Goal: Task Accomplishment & Management: Use online tool/utility

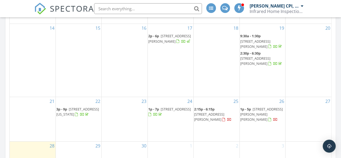
scroll to position [351, 0]
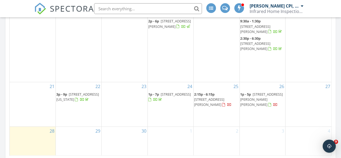
click at [265, 103] on span "82- 84 Rodney St, Saint John E2M 1X1" at bounding box center [261, 99] width 43 height 15
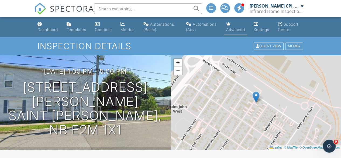
scroll to position [108, 0]
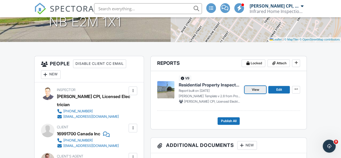
click at [260, 93] on link "View" at bounding box center [256, 90] width 22 height 8
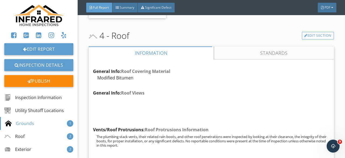
scroll to position [1862, 0]
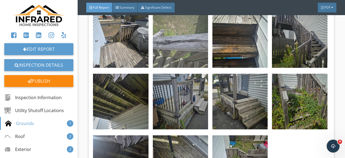
click at [166, 68] on img at bounding box center [180, 39] width 55 height 55
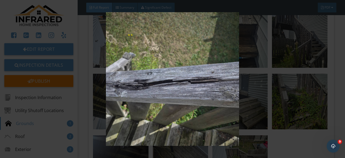
click at [166, 89] on img at bounding box center [173, 79] width 312 height 134
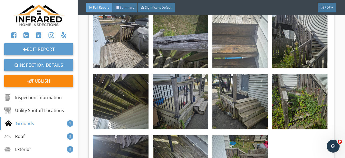
click at [229, 68] on img at bounding box center [240, 39] width 55 height 55
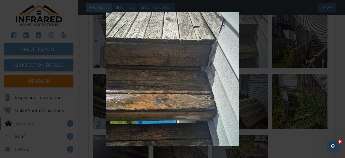
click at [229, 83] on img at bounding box center [173, 79] width 312 height 134
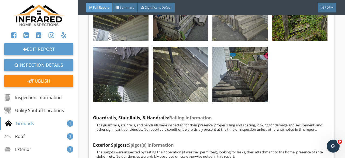
scroll to position [1970, 0]
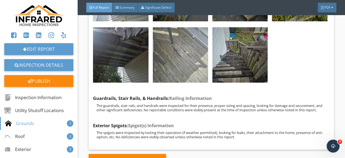
click at [200, 78] on img at bounding box center [180, 54] width 55 height 55
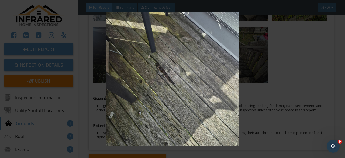
click at [200, 78] on img at bounding box center [173, 79] width 312 height 134
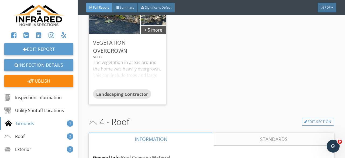
scroll to position [2105, 0]
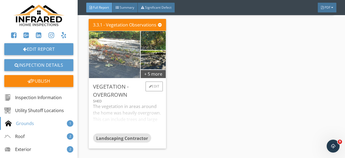
click at [119, 88] on img at bounding box center [115, 54] width 128 height 72
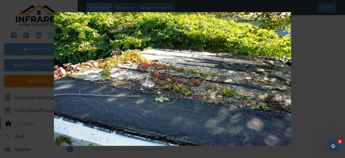
click at [119, 88] on img at bounding box center [173, 79] width 312 height 134
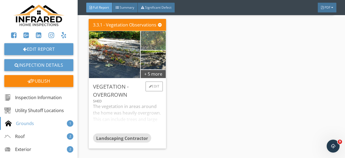
click at [158, 58] on img at bounding box center [153, 40] width 63 height 35
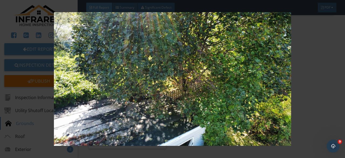
click at [158, 63] on img at bounding box center [173, 79] width 312 height 134
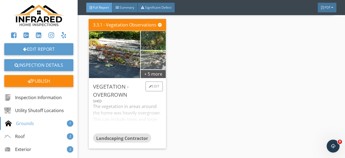
click at [155, 77] on img at bounding box center [153, 59] width 63 height 35
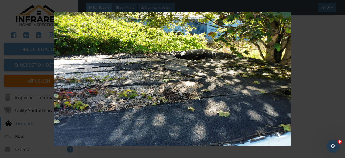
click at [157, 89] on img at bounding box center [173, 79] width 312 height 134
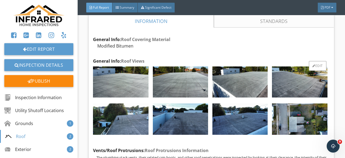
scroll to position [2375, 0]
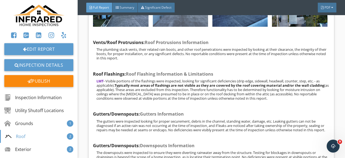
click at [186, 27] on img at bounding box center [180, 10] width 55 height 31
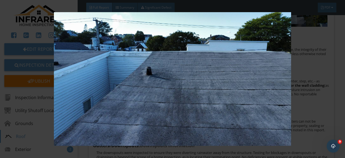
click at [186, 46] on img at bounding box center [173, 79] width 312 height 134
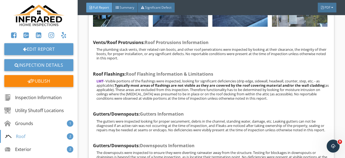
click at [297, 27] on img at bounding box center [299, 10] width 55 height 31
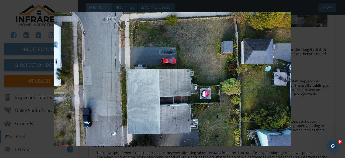
click at [297, 46] on img at bounding box center [173, 79] width 312 height 134
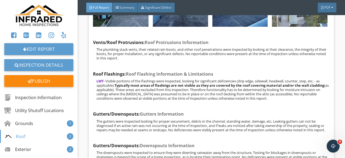
scroll to position [2402, 0]
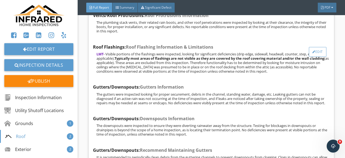
click at [318, 57] on div "Edit" at bounding box center [318, 52] width 18 height 10
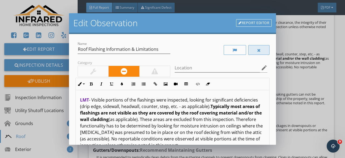
click at [260, 49] on div at bounding box center [260, 50] width 22 height 10
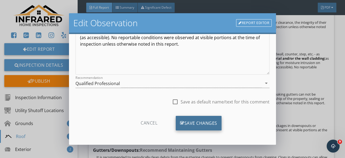
click at [202, 120] on div "Save Changes" at bounding box center [199, 123] width 46 height 15
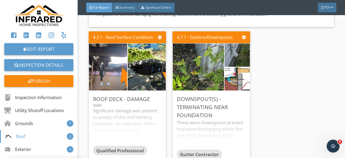
scroll to position [2537, 0]
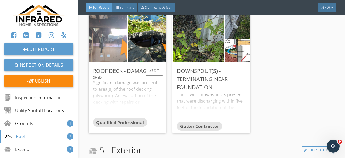
click at [124, 79] on img at bounding box center [108, 39] width 96 height 96
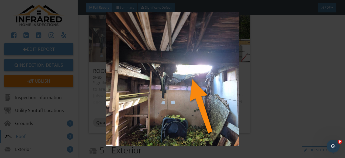
click at [124, 79] on img at bounding box center [173, 79] width 312 height 134
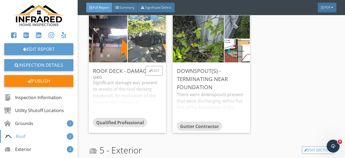
click at [157, 66] on img at bounding box center [147, 39] width 96 height 54
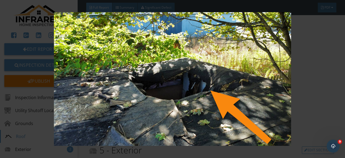
click at [157, 79] on img at bounding box center [173, 79] width 312 height 134
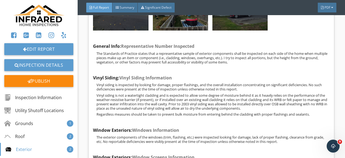
scroll to position [2699, 0]
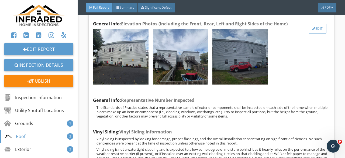
click at [318, 33] on div "Edit" at bounding box center [318, 29] width 18 height 10
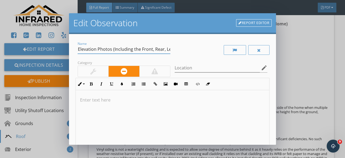
click at [164, 50] on input "Elevation Photos (Including the Front, Rear, Left and Right Sides of the Home)" at bounding box center [124, 49] width 93 height 9
click at [164, 50] on input "Elevation Photos (Incl Left and Right Sides of the Home)" at bounding box center [124, 49] width 93 height 9
click at [152, 49] on input "Elevation Photos (Inclf the Home)" at bounding box center [124, 49] width 93 height 9
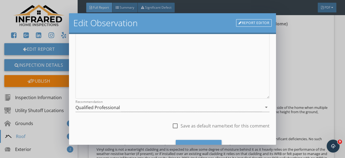
scroll to position [101, 0]
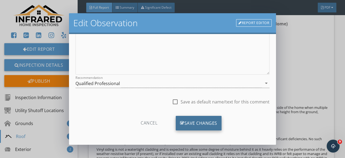
type input "Elevation Photos"
click at [194, 120] on div "Save Changes" at bounding box center [199, 123] width 46 height 15
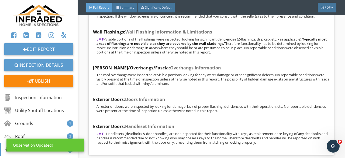
scroll to position [2915, 0]
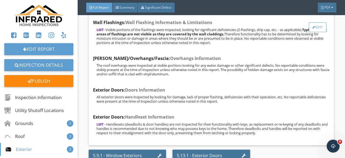
click at [315, 32] on div "Edit" at bounding box center [318, 27] width 18 height 10
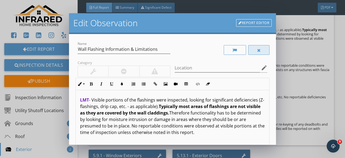
click at [253, 48] on div at bounding box center [260, 50] width 22 height 10
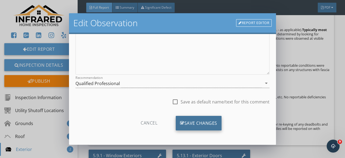
click at [208, 120] on div "Save Changes" at bounding box center [199, 123] width 46 height 15
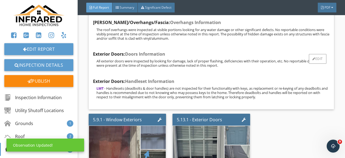
scroll to position [3023, 0]
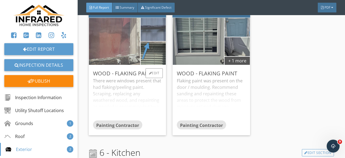
click at [127, 74] on img at bounding box center [114, 41] width 117 height 117
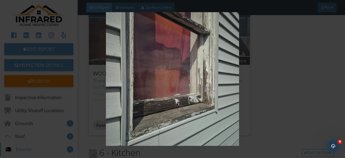
click at [127, 74] on img at bounding box center [173, 79] width 312 height 134
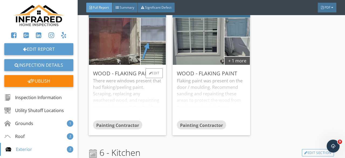
click at [145, 59] on img at bounding box center [153, 30] width 58 height 58
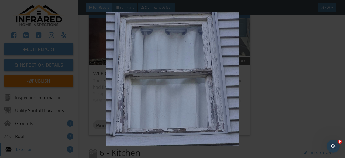
click at [145, 68] on img at bounding box center [173, 79] width 312 height 134
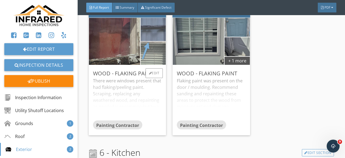
click at [151, 82] on img at bounding box center [153, 53] width 58 height 58
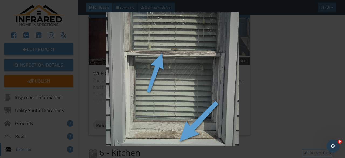
click at [151, 82] on img at bounding box center [173, 79] width 312 height 134
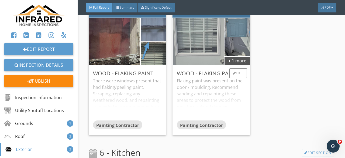
click at [179, 74] on img at bounding box center [198, 41] width 117 height 117
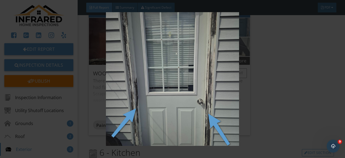
click at [179, 74] on img at bounding box center [173, 79] width 312 height 134
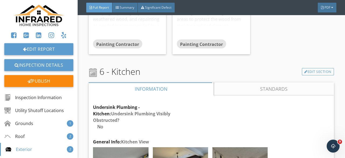
scroll to position [3239, 0]
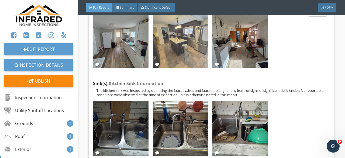
click at [185, 67] on img at bounding box center [180, 39] width 55 height 55
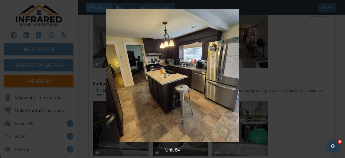
click at [185, 80] on img at bounding box center [173, 76] width 312 height 134
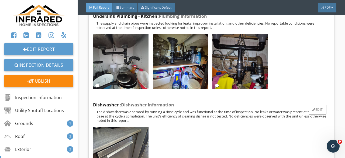
scroll to position [3427, 0]
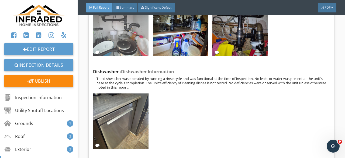
click at [135, 56] on img at bounding box center [120, 28] width 55 height 55
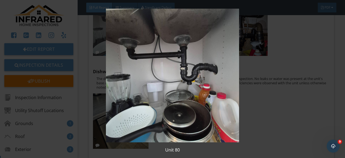
click at [135, 73] on img at bounding box center [173, 76] width 312 height 134
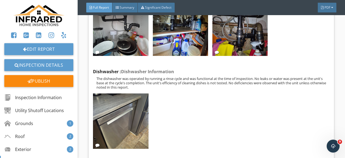
click at [157, 56] on img at bounding box center [180, 28] width 55 height 55
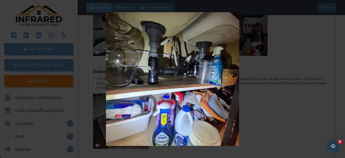
click at [157, 69] on img at bounding box center [173, 79] width 312 height 134
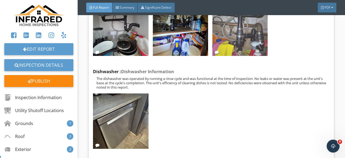
click at [223, 56] on img at bounding box center [240, 28] width 55 height 55
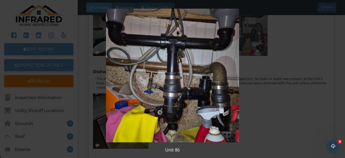
click at [223, 60] on img at bounding box center [173, 76] width 312 height 134
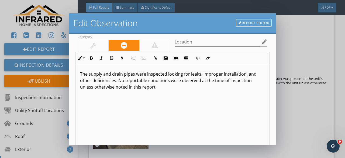
scroll to position [20, 0]
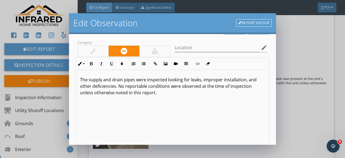
click at [253, 22] on link "Report Editor" at bounding box center [254, 23] width 36 height 8
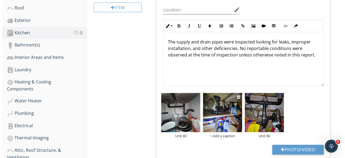
scroll to position [221, 0]
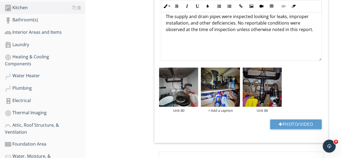
click at [220, 113] on div "Unit 80 + Add a caption Unit 86" at bounding box center [241, 90] width 167 height 48
click at [220, 110] on div "+ Add a caption" at bounding box center [220, 110] width 39 height 4
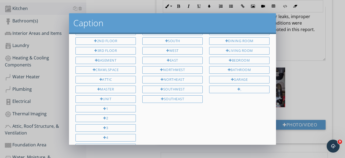
scroll to position [11, 0]
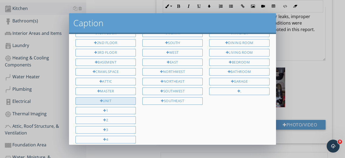
click at [94, 99] on div "Unit" at bounding box center [106, 101] width 60 height 8
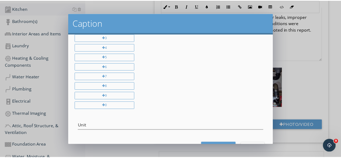
scroll to position [119, 0]
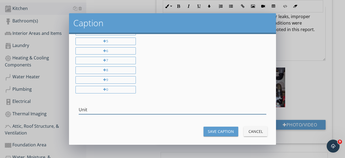
click at [114, 105] on input "Unit" at bounding box center [173, 109] width 188 height 9
type input "Unit 84"
click at [217, 128] on div "Save Caption" at bounding box center [221, 131] width 26 height 6
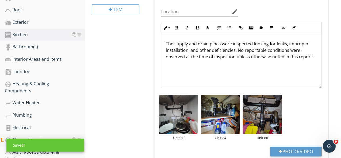
scroll to position [167, 0]
